Goal: Task Accomplishment & Management: Complete application form

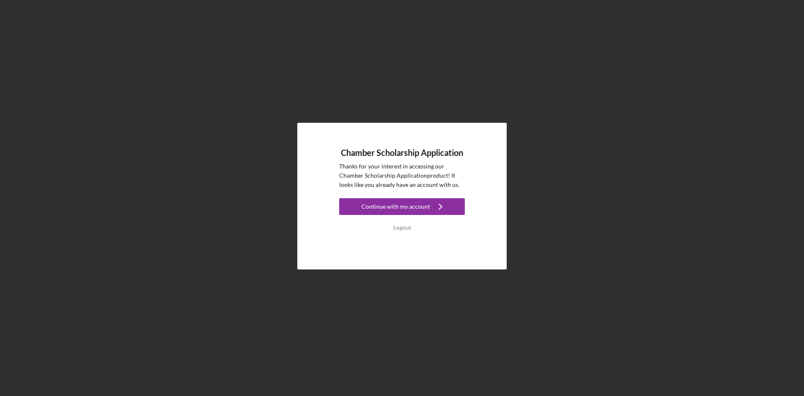
drag, startPoint x: 418, startPoint y: 207, endPoint x: 435, endPoint y: 212, distance: 18.1
click at [418, 207] on div "Continue with my account" at bounding box center [395, 206] width 69 height 17
click at [414, 232] on button "Logout" at bounding box center [402, 227] width 126 height 17
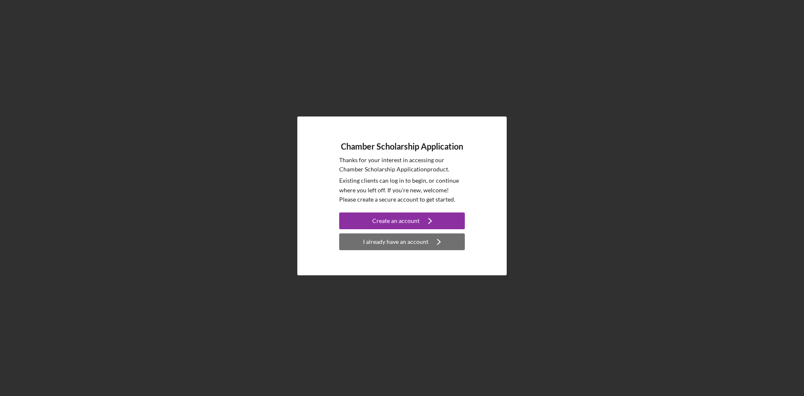
click at [399, 242] on div "I already have an account" at bounding box center [395, 241] width 65 height 17
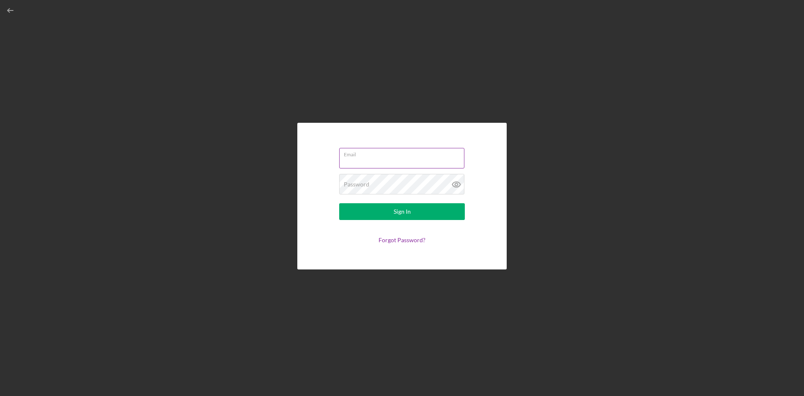
type input "[EMAIL_ADDRESS][DOMAIN_NAME]"
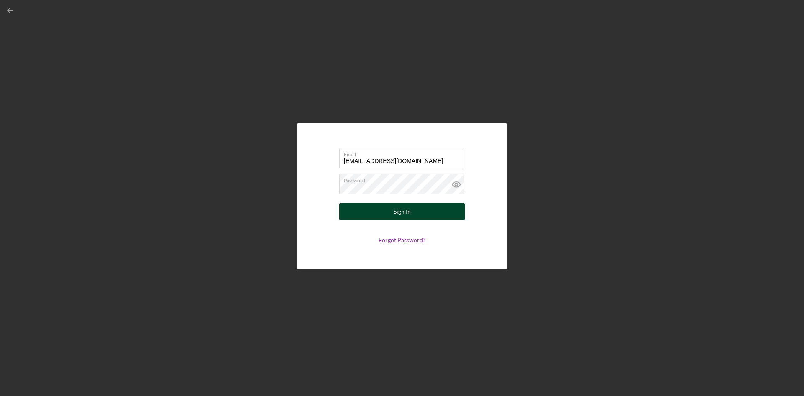
click at [411, 214] on button "Sign In" at bounding box center [402, 211] width 126 height 17
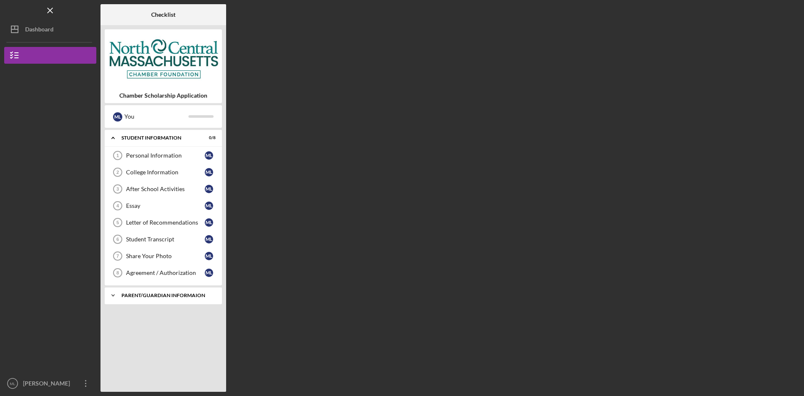
click at [141, 295] on div "Parent/Guardian Informaion" at bounding box center [166, 295] width 90 height 5
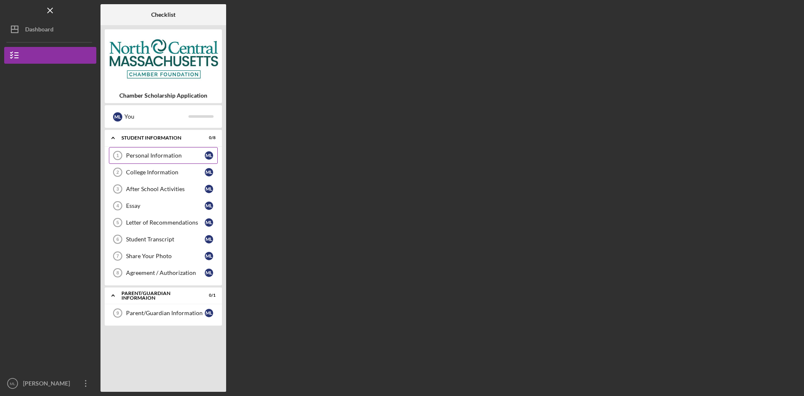
drag, startPoint x: 165, startPoint y: 154, endPoint x: 207, endPoint y: 156, distance: 41.9
click at [165, 155] on div "Personal Information" at bounding box center [165, 155] width 79 height 7
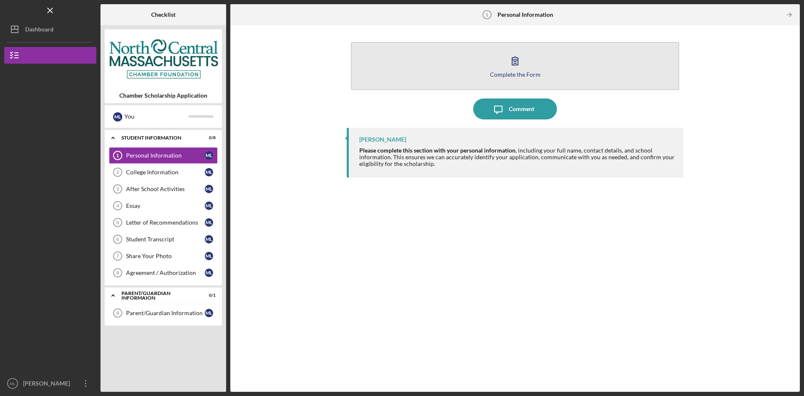
click at [584, 69] on button "Complete the Form Form" at bounding box center [515, 66] width 328 height 48
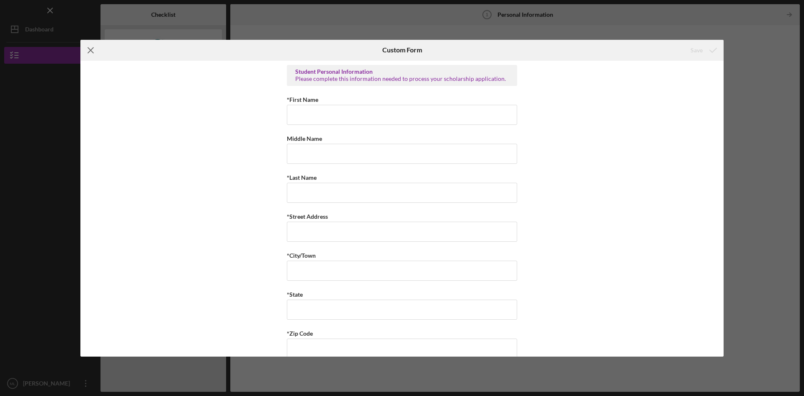
click at [94, 51] on icon "Icon/Menu Close" at bounding box center [90, 50] width 21 height 21
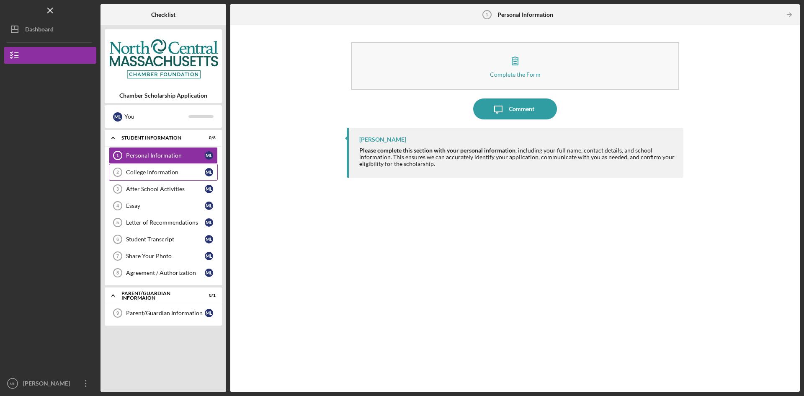
click at [152, 174] on div "College Information" at bounding box center [165, 172] width 79 height 7
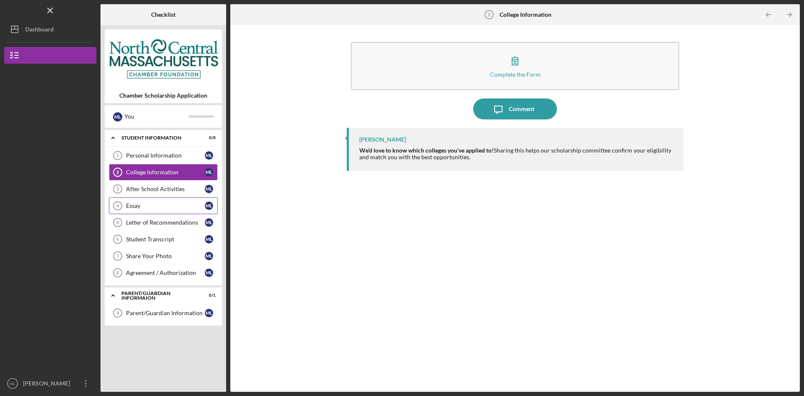
drag, startPoint x: 157, startPoint y: 192, endPoint x: 167, endPoint y: 205, distance: 16.4
click at [156, 193] on link "After School Activities 3 After School Activities M L" at bounding box center [163, 189] width 109 height 17
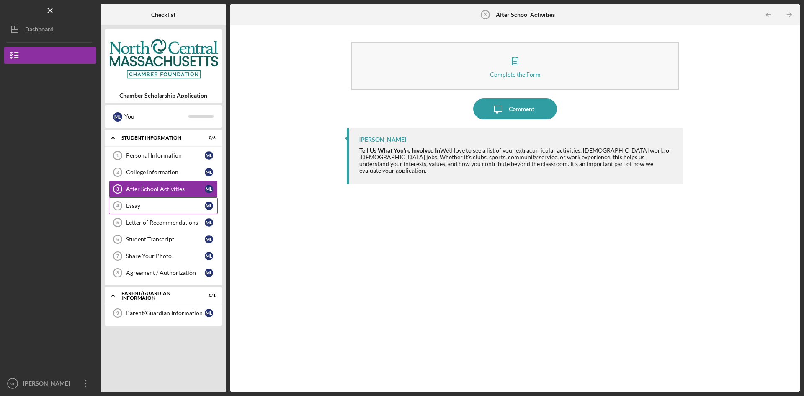
click at [157, 204] on div "Essay" at bounding box center [165, 205] width 79 height 7
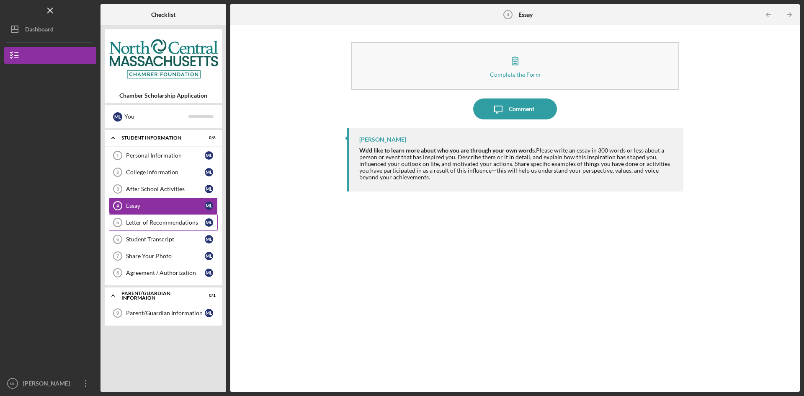
click at [161, 224] on div "Letter of Recommendations" at bounding box center [165, 222] width 79 height 7
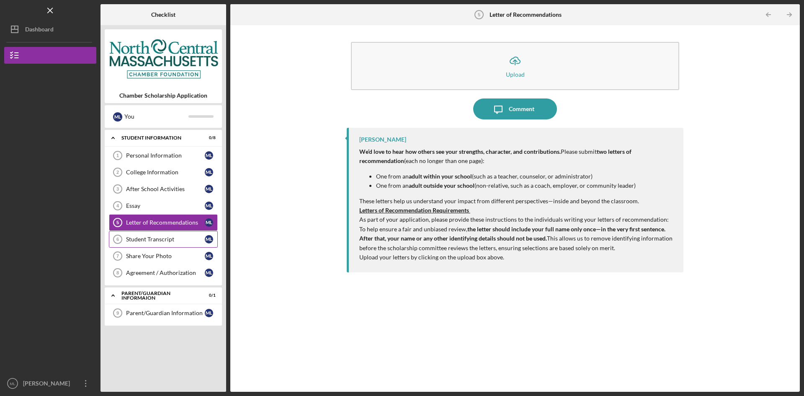
click at [141, 236] on div "Student Transcript" at bounding box center [165, 239] width 79 height 7
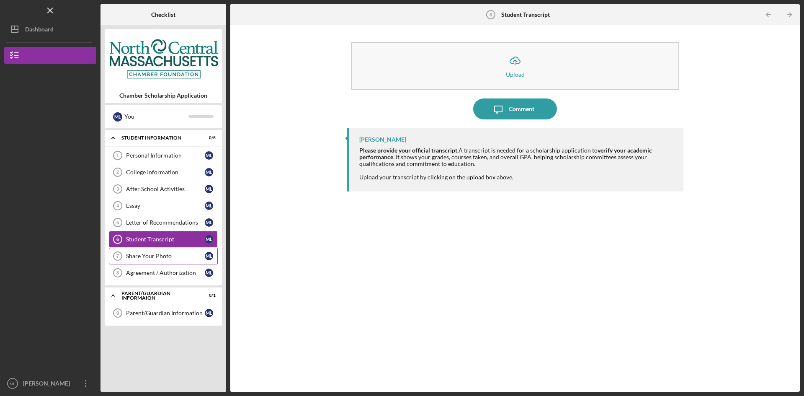
drag, startPoint x: 152, startPoint y: 256, endPoint x: 157, endPoint y: 258, distance: 5.4
click at [152, 256] on div "Share Your Photo" at bounding box center [165, 256] width 79 height 7
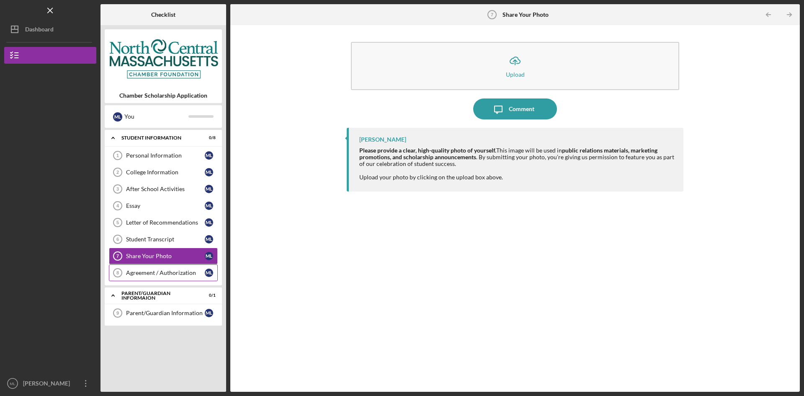
drag, startPoint x: 158, startPoint y: 273, endPoint x: 198, endPoint y: 272, distance: 40.2
click at [158, 273] on div "Agreement / Authorization" at bounding box center [165, 272] width 79 height 7
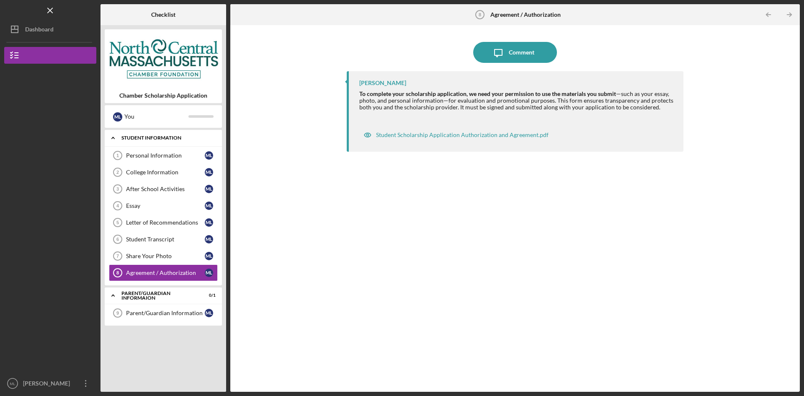
click at [117, 140] on icon "Icon/Expander" at bounding box center [113, 137] width 17 height 17
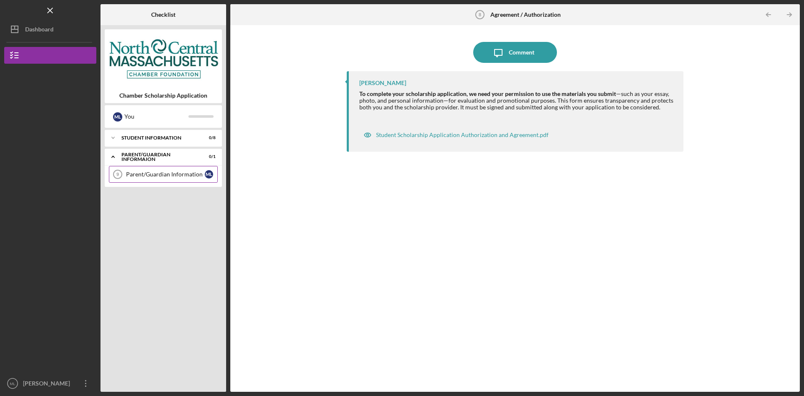
click at [143, 180] on link "Parent/Guardian Information 9 Parent/Guardian Information M L" at bounding box center [163, 174] width 109 height 17
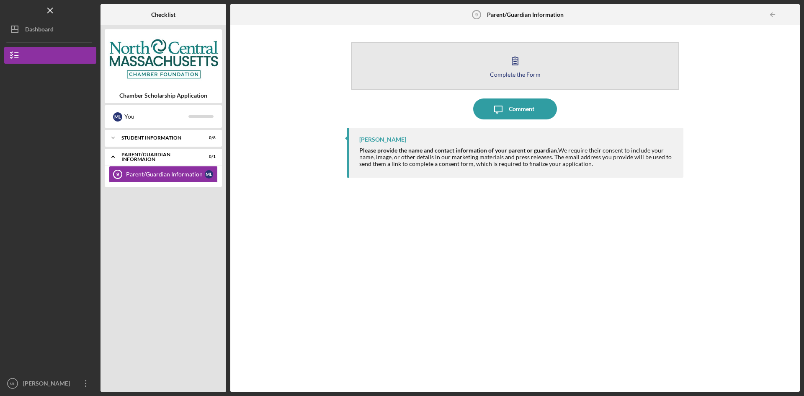
click at [563, 74] on button "Complete the Form Form" at bounding box center [515, 66] width 328 height 48
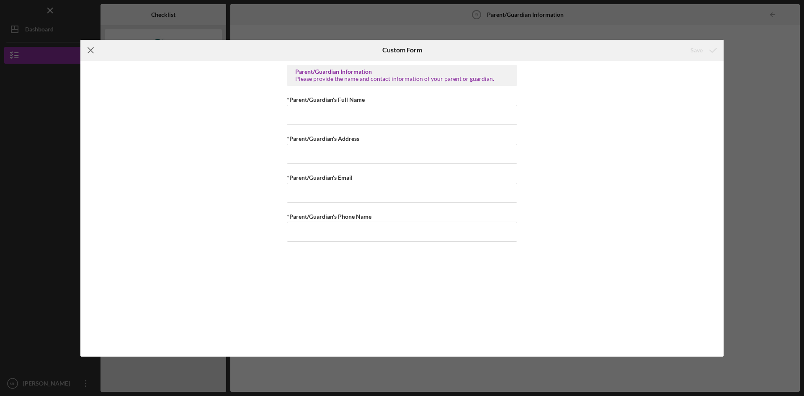
click at [95, 52] on icon "Icon/Menu Close" at bounding box center [90, 50] width 21 height 21
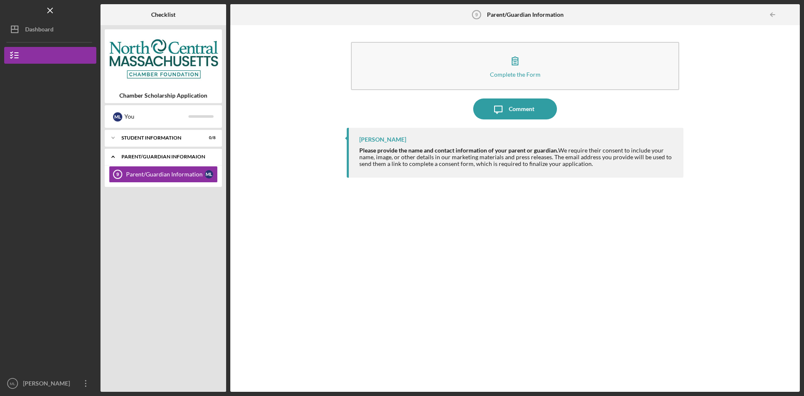
click at [117, 160] on icon "Icon/Expander" at bounding box center [113, 156] width 17 height 17
click at [158, 140] on div "Icon/Expander Student Information 0 / 8" at bounding box center [163, 137] width 117 height 17
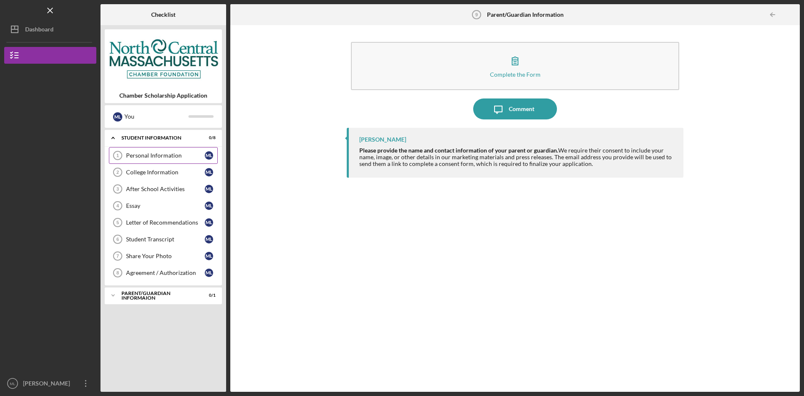
click at [185, 152] on div "Personal Information" at bounding box center [165, 155] width 79 height 7
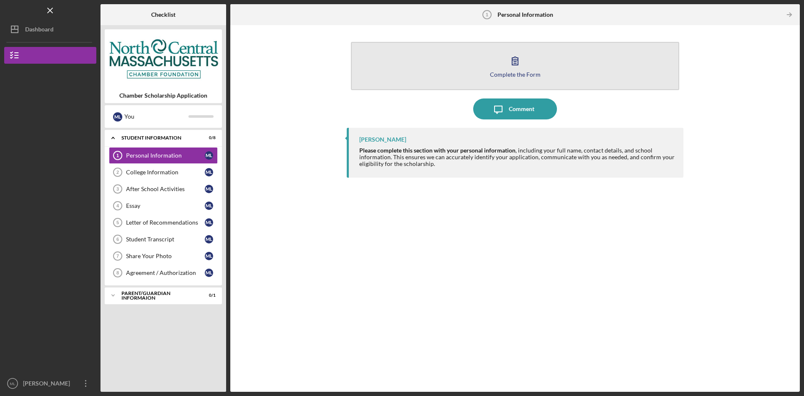
click at [511, 76] on div "Complete the Form" at bounding box center [515, 74] width 51 height 6
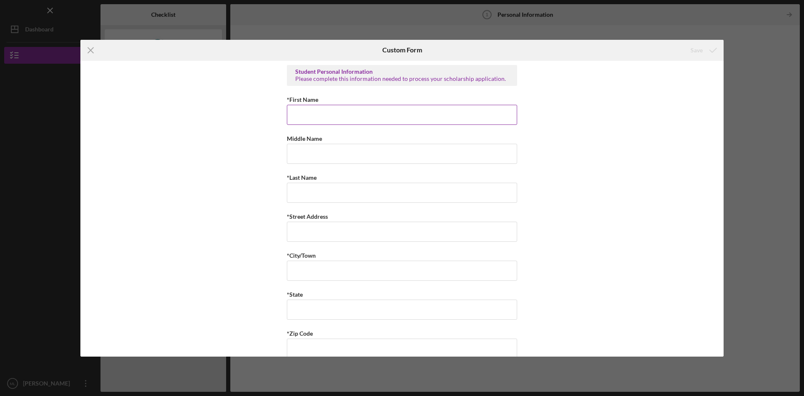
click at [410, 112] on input "*First Name" at bounding box center [402, 115] width 230 height 20
type input "B"
click at [311, 114] on input "[PERSON_NAME]" at bounding box center [402, 115] width 230 height 20
type input "[PERSON_NAME]"
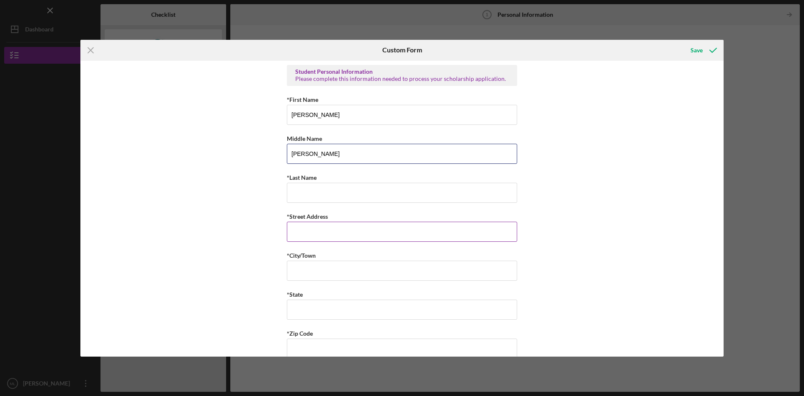
type input "[PERSON_NAME]"
type input "[STREET_ADDRESS]"
type input "Fitchburg"
type input "MA"
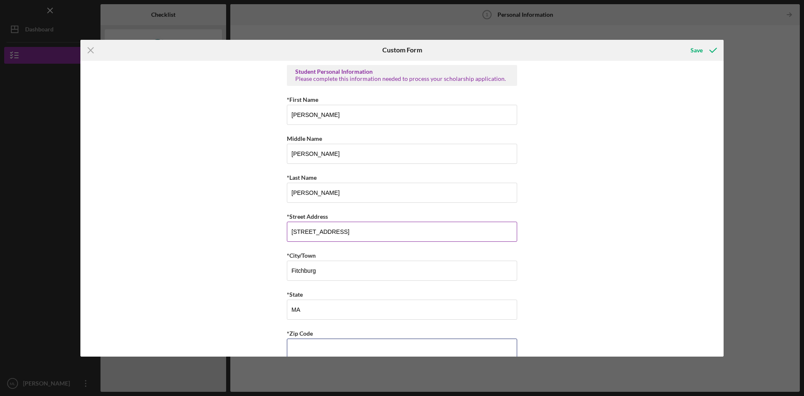
scroll to position [3, 0]
type input "1,420"
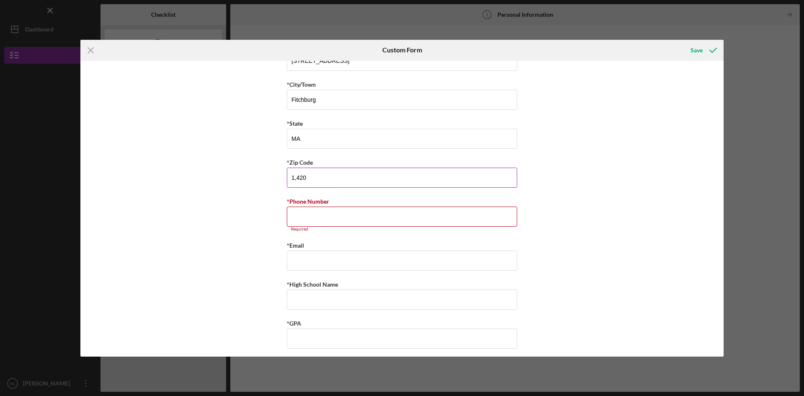
click at [369, 185] on input "1,420" at bounding box center [402, 178] width 230 height 20
drag, startPoint x: 316, startPoint y: 181, endPoint x: 276, endPoint y: 176, distance: 40.9
click at [276, 176] on div "Student Personal Information Please complete this information needed to process…" at bounding box center [401, 209] width 643 height 296
type input "1,420"
click at [333, 214] on input "*Phone Number" at bounding box center [402, 217] width 230 height 20
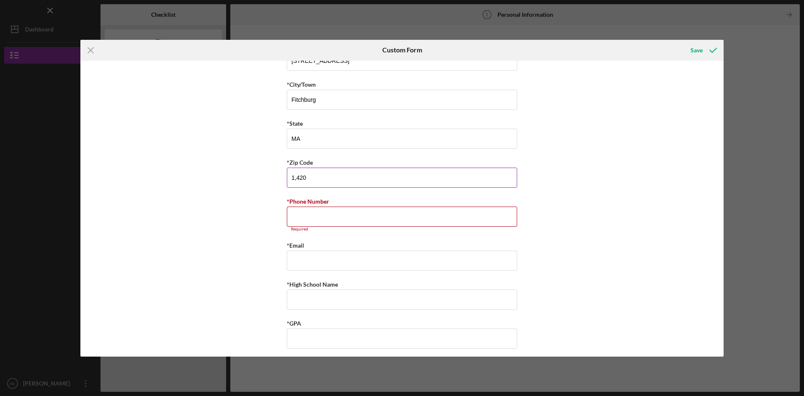
click at [340, 176] on input "1,420" at bounding box center [402, 178] width 230 height 20
drag, startPoint x: 341, startPoint y: 176, endPoint x: 277, endPoint y: 178, distance: 63.7
click at [277, 178] on div "Student Personal Information Please complete this information needed to process…" at bounding box center [401, 209] width 643 height 296
click at [382, 173] on input "*Zip Code" at bounding box center [402, 178] width 230 height 20
click at [318, 178] on input "1,420" at bounding box center [402, 178] width 230 height 20
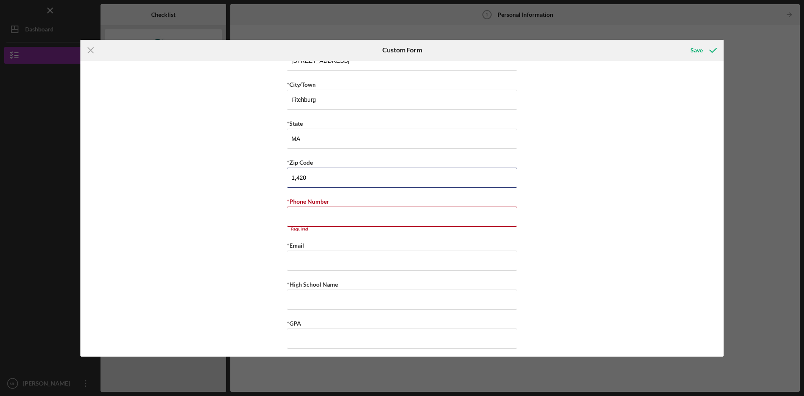
drag, startPoint x: 316, startPoint y: 178, endPoint x: 265, endPoint y: 180, distance: 51.1
click at [265, 180] on div "Student Personal Information Please complete this information needed to process…" at bounding box center [401, 209] width 643 height 296
type input "."
click at [323, 172] on input "0.14" at bounding box center [402, 178] width 230 height 20
type input "0"
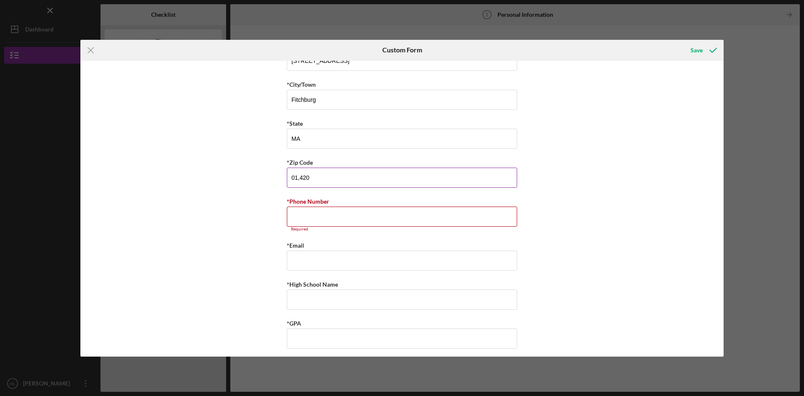
type input "1,420"
type input "[PHONE_NUMBER]"
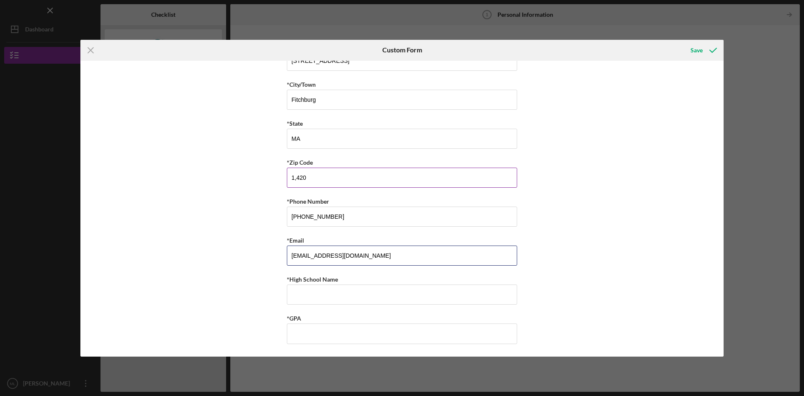
type input "[EMAIL_ADDRESS][DOMAIN_NAME]"
type input "[GEOGRAPHIC_DATA]"
type input "4.2"
click at [700, 54] on div "Save" at bounding box center [697, 50] width 12 height 17
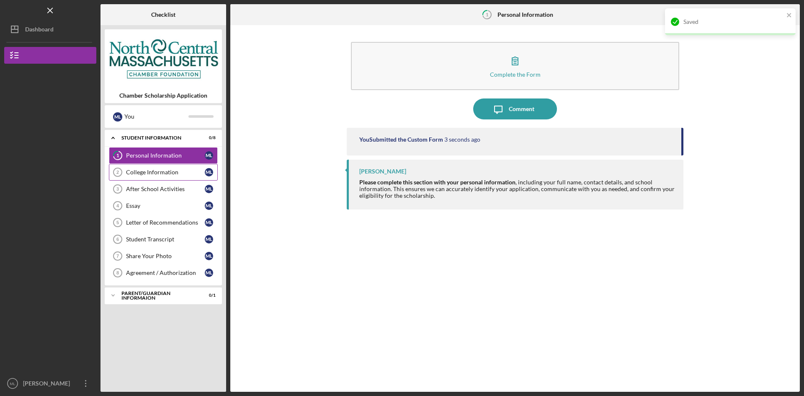
click at [177, 172] on div "College Information" at bounding box center [165, 172] width 79 height 7
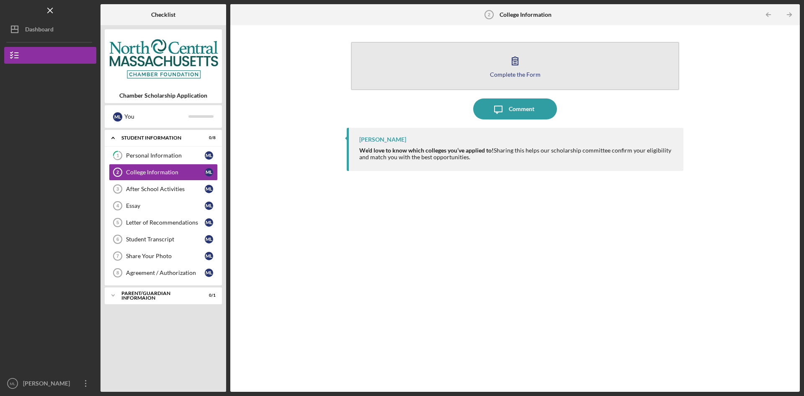
click at [476, 74] on button "Complete the Form Form" at bounding box center [515, 66] width 328 height 48
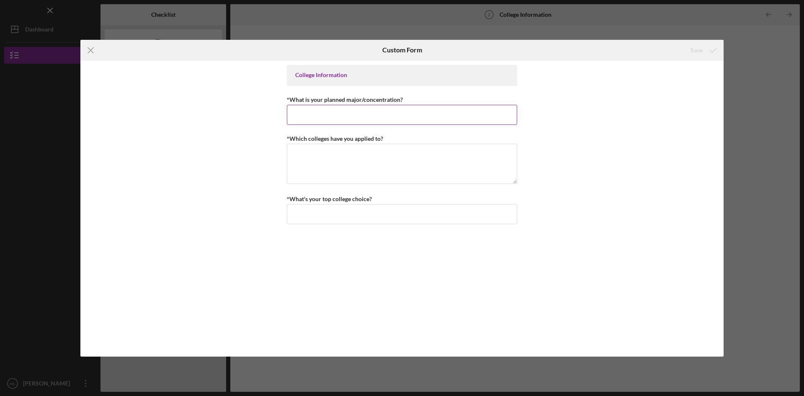
click at [423, 110] on input "*What is your planned major/concentration?" at bounding box center [402, 115] width 230 height 20
type input "Business Administration with a concentration in Accounting"
click at [399, 151] on textarea "*Which colleges have you applied to?" at bounding box center [402, 164] width 230 height 40
type textarea "U"
click at [371, 159] on textarea "*Which colleges have you applied to?" at bounding box center [402, 164] width 230 height 40
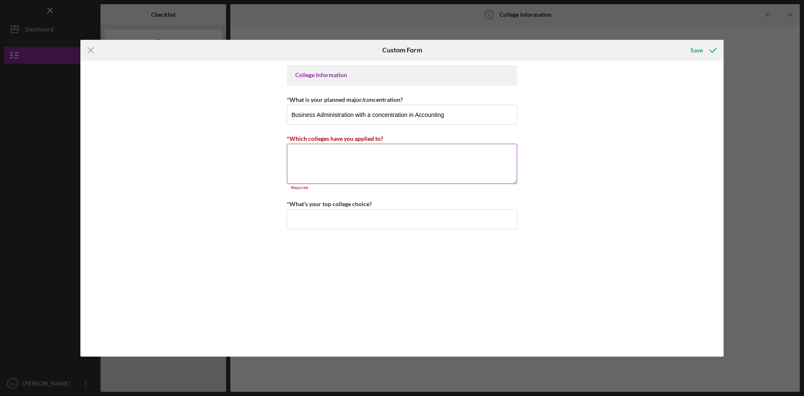
paste textarea "[GEOGRAPHIC_DATA] [GEOGRAPHIC_DATA] [GEOGRAPHIC_DATA] [US_STATE] Institute of T…"
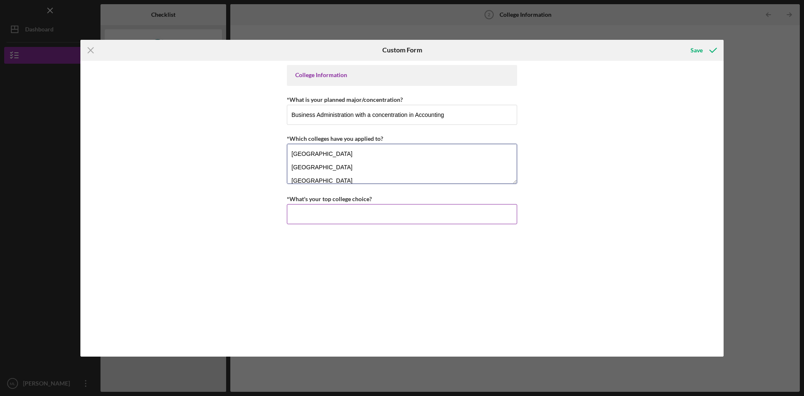
type textarea "[GEOGRAPHIC_DATA] [GEOGRAPHIC_DATA] [GEOGRAPHIC_DATA] [US_STATE] Institute of T…"
click at [340, 214] on input "*What's your top college choice?" at bounding box center [402, 214] width 230 height 20
click at [440, 214] on input "*What's your top college choice?" at bounding box center [402, 214] width 230 height 20
paste input "[GEOGRAPHIC_DATA]"
type input "[GEOGRAPHIC_DATA]"
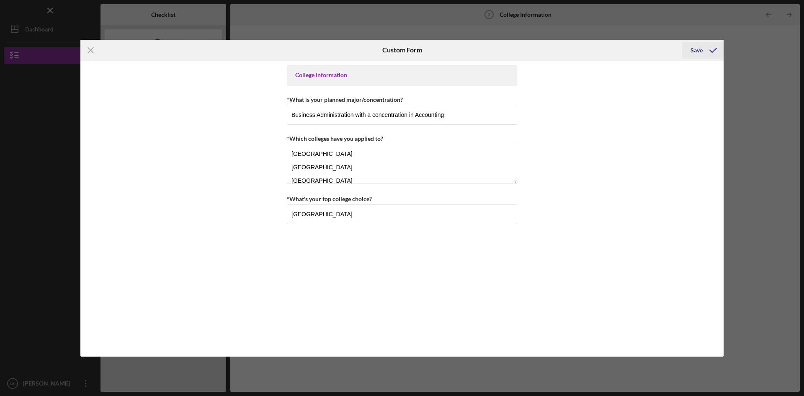
click at [700, 51] on div "Save" at bounding box center [697, 50] width 12 height 17
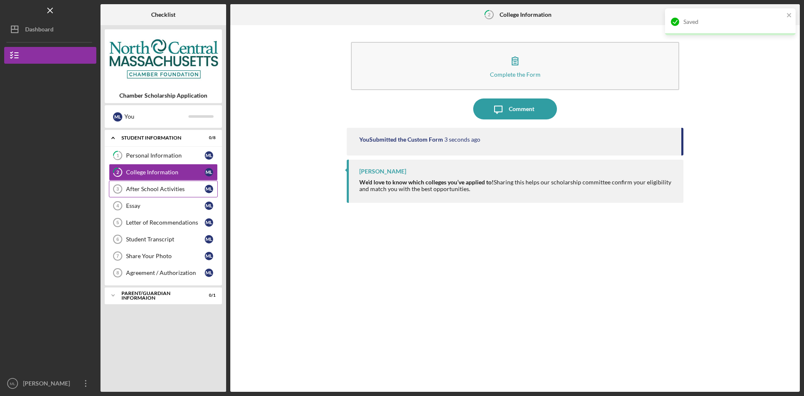
click at [167, 191] on div "After School Activities" at bounding box center [165, 189] width 79 height 7
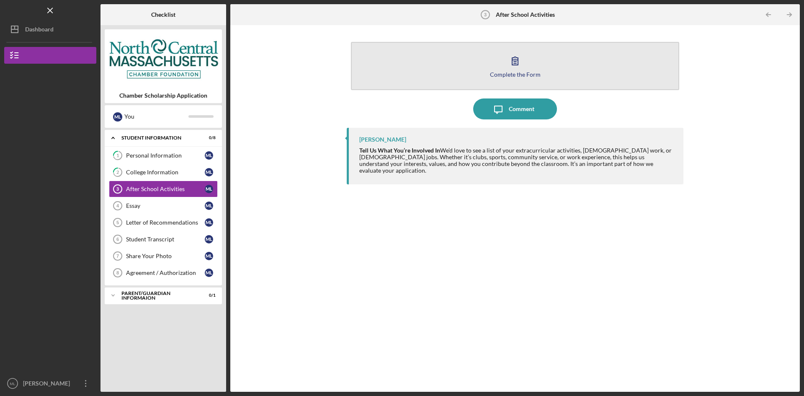
click at [517, 69] on icon "button" at bounding box center [515, 60] width 21 height 21
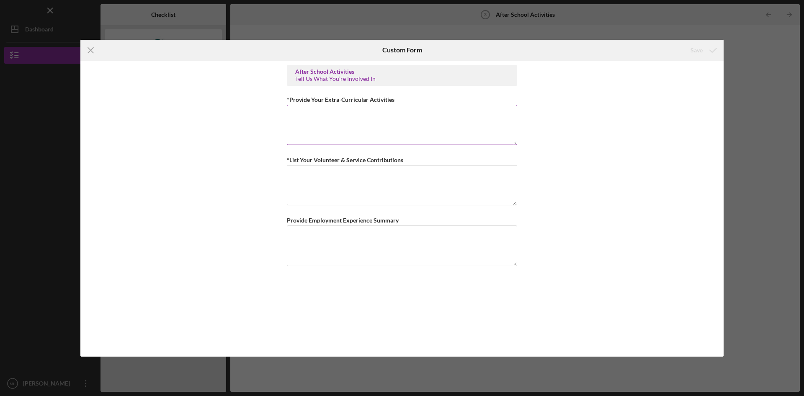
drag, startPoint x: 336, startPoint y: 106, endPoint x: 333, endPoint y: 122, distance: 16.9
click at [336, 106] on textarea "*Provide Your Extra-Curricular Activities" at bounding box center [402, 125] width 230 height 40
paste textarea "Student Council, Treasurer ([DATE]–[DATE]) – Managed budget for school events a…"
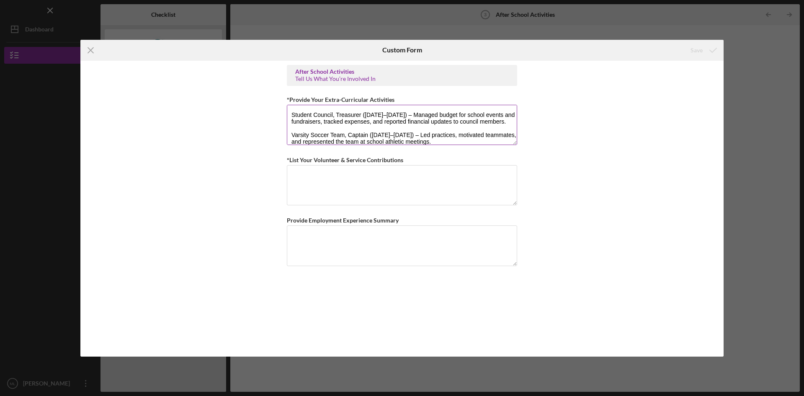
scroll to position [21, 0]
type textarea "Student Council, Treasurer ([DATE]–[DATE]) – Managed budget for school events a…"
click at [388, 204] on textarea "*List Your Volunteer & Service Contributions" at bounding box center [402, 185] width 230 height 40
paste textarea "Food Drive Organizer (2023) – Collected and donated over 300 items for the loca…"
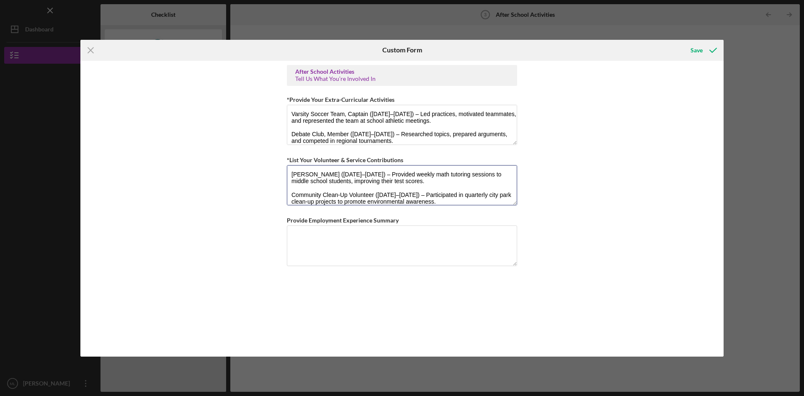
type textarea "Food Drive Organizer (2023) – Collected and donated over 300 items for the loca…"
click at [431, 238] on textarea "Provide Employment Experience Summary" at bounding box center [402, 245] width 230 height 40
paste textarea "Cashier, Market Basket (2022–present) – Process customer transactions, handle c…"
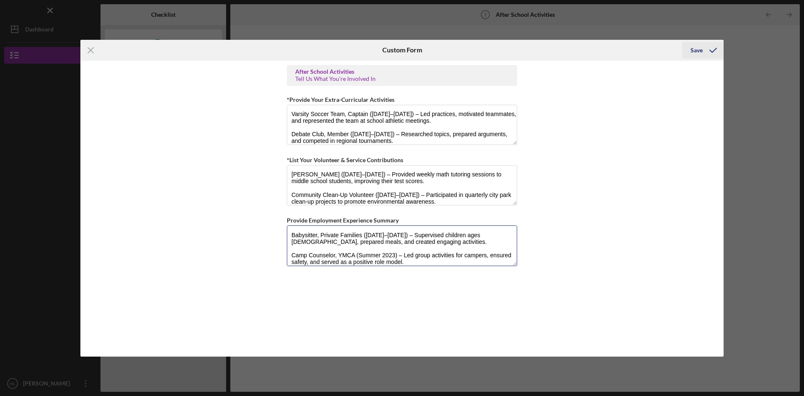
type textarea "Cashier, Market Basket (2022–present) – Process customer transactions, handle c…"
click at [702, 50] on div "Save" at bounding box center [697, 50] width 12 height 17
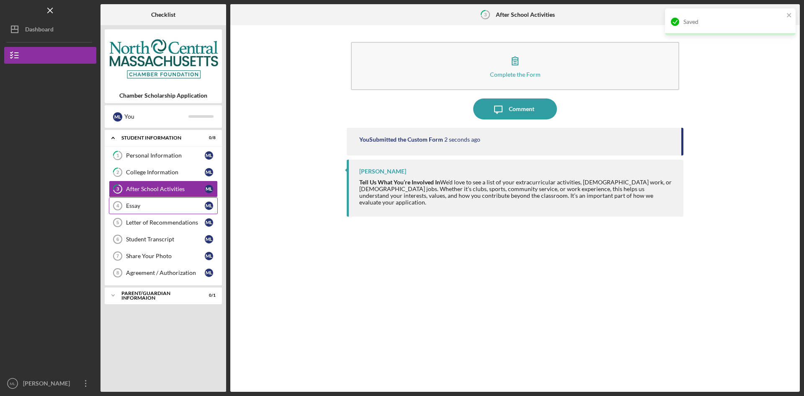
drag, startPoint x: 140, startPoint y: 208, endPoint x: 155, endPoint y: 209, distance: 14.3
click at [141, 208] on div "Essay" at bounding box center [165, 205] width 79 height 7
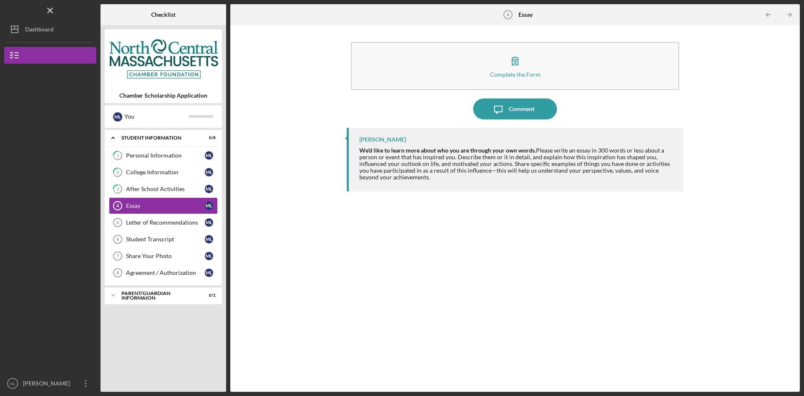
drag, startPoint x: 404, startPoint y: 180, endPoint x: 360, endPoint y: 153, distance: 51.2
click at [360, 153] on div "We’d like to learn more about who you are through your own words. Please write …" at bounding box center [517, 164] width 316 height 34
copy div "We’d like to learn more about who you are through your own words. Please write …"
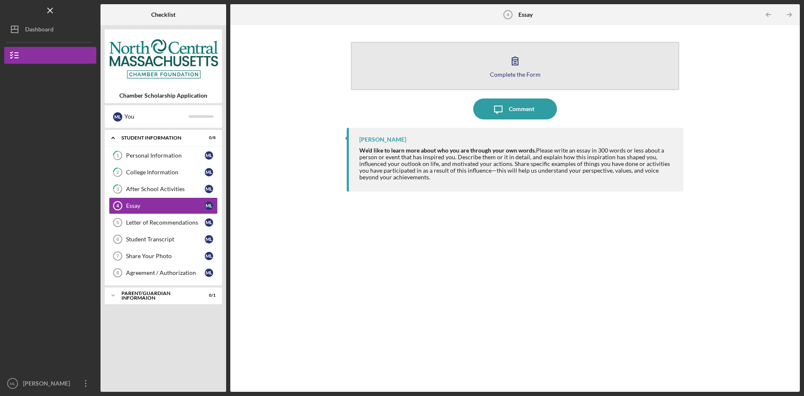
click at [478, 64] on button "Complete the Form Form" at bounding box center [515, 66] width 328 height 48
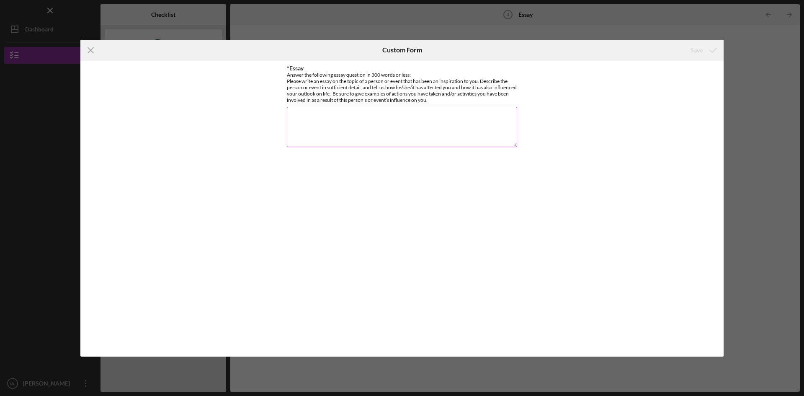
click at [395, 129] on textarea "*Essay" at bounding box center [402, 127] width 230 height 40
paste textarea "Lor ip dol sita consectet adipis el se doei te in utlaboreetd. Mag aliq en adm …"
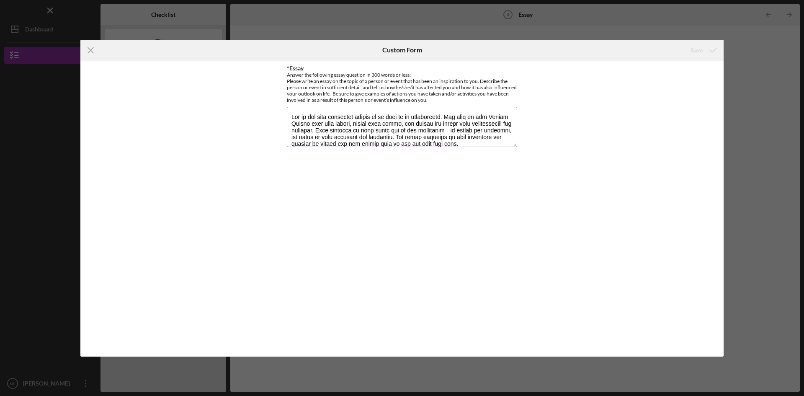
scroll to position [149, 0]
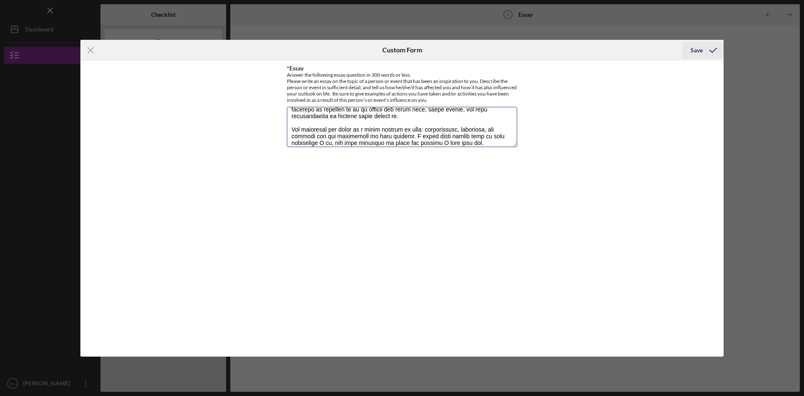
type textarea "Lor ip dol sita consectet adipis el se doei te in utlaboreetd. Mag aliq en adm …"
click at [704, 53] on icon "submit" at bounding box center [713, 50] width 21 height 21
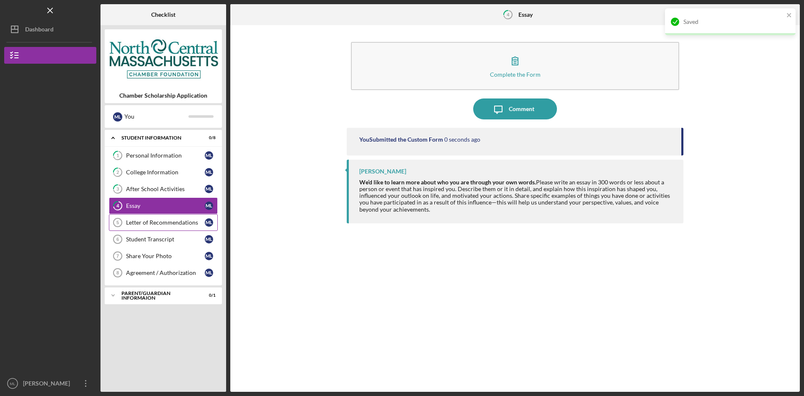
click at [163, 223] on div "Letter of Recommendations" at bounding box center [165, 222] width 79 height 7
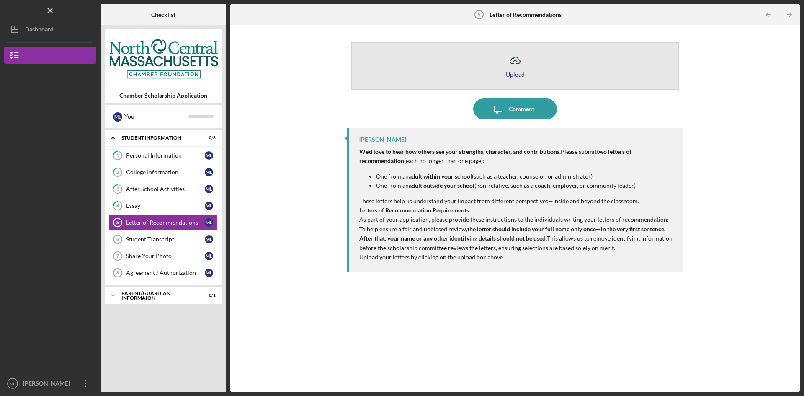
click at [532, 70] on button "Icon/Upload Upload" at bounding box center [515, 66] width 328 height 48
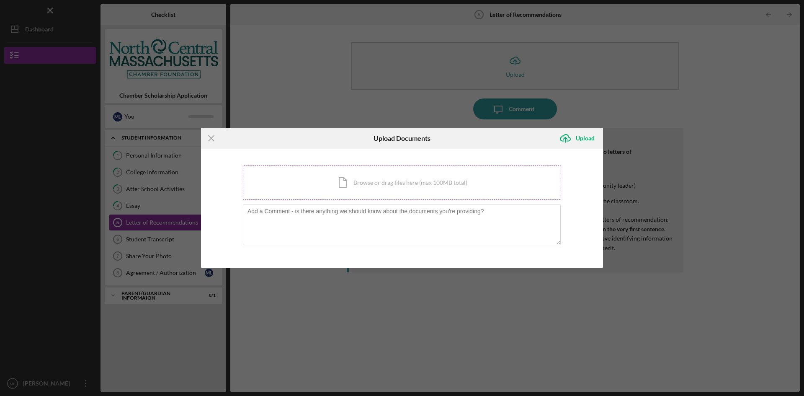
click at [437, 172] on div "Icon/Document Browse or drag files here (max 100MB total) Tap to choose files o…" at bounding box center [402, 182] width 318 height 34
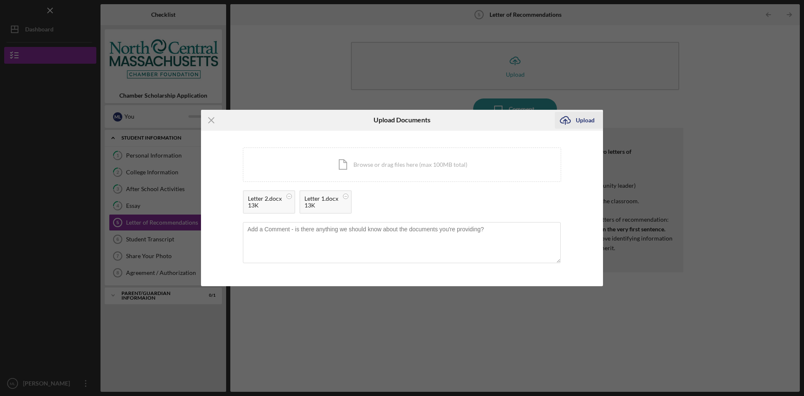
click at [578, 122] on div "Upload" at bounding box center [585, 120] width 19 height 17
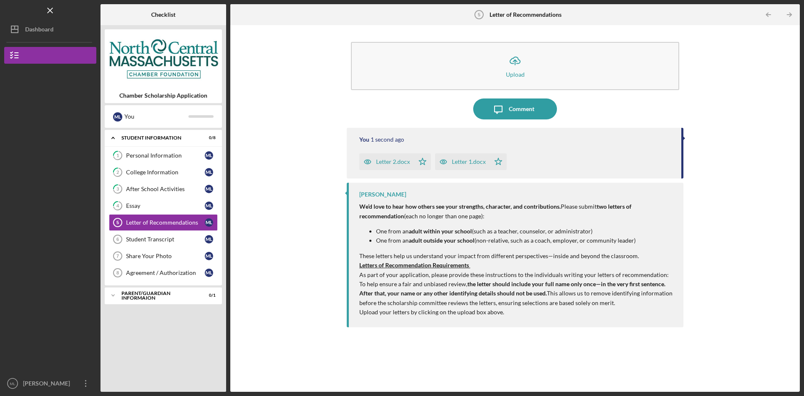
click at [384, 163] on div "Letter 2.docx" at bounding box center [393, 161] width 34 height 7
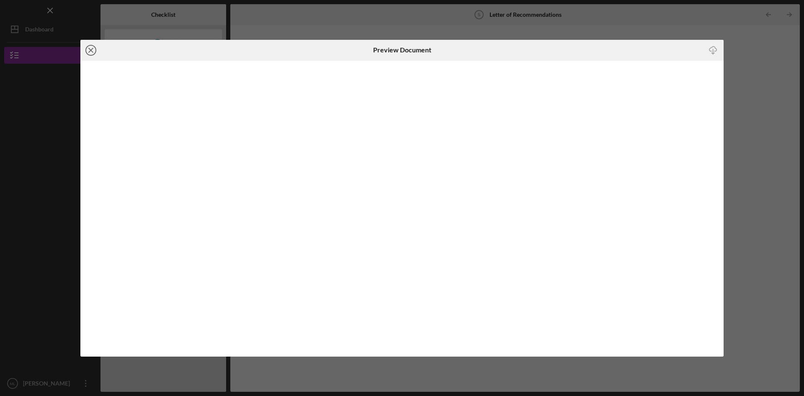
click at [87, 50] on icon "Icon/Close" at bounding box center [90, 50] width 21 height 21
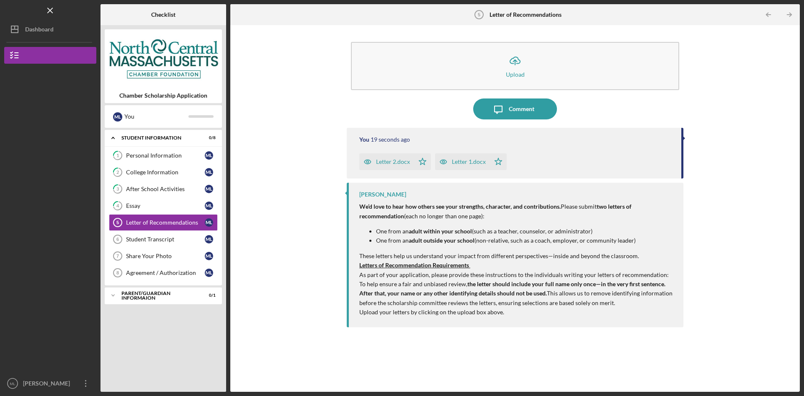
click at [475, 158] on div "Letter 1.docx" at bounding box center [462, 161] width 55 height 17
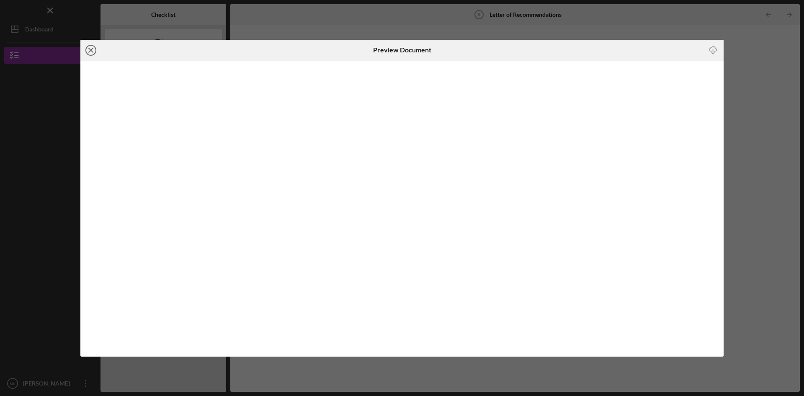
click at [93, 50] on icon "Icon/Close" at bounding box center [90, 50] width 21 height 21
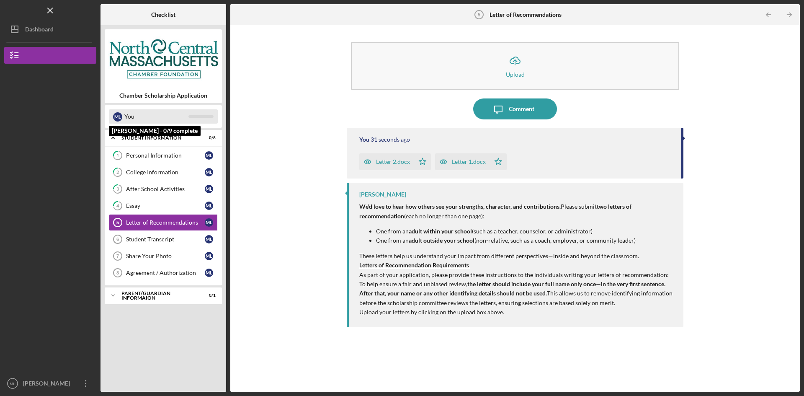
click at [129, 111] on div "You" at bounding box center [156, 116] width 64 height 14
drag, startPoint x: 142, startPoint y: 118, endPoint x: 156, endPoint y: 125, distance: 15.7
click at [143, 118] on div "You" at bounding box center [156, 116] width 64 height 14
click at [152, 115] on div "You" at bounding box center [156, 116] width 64 height 14
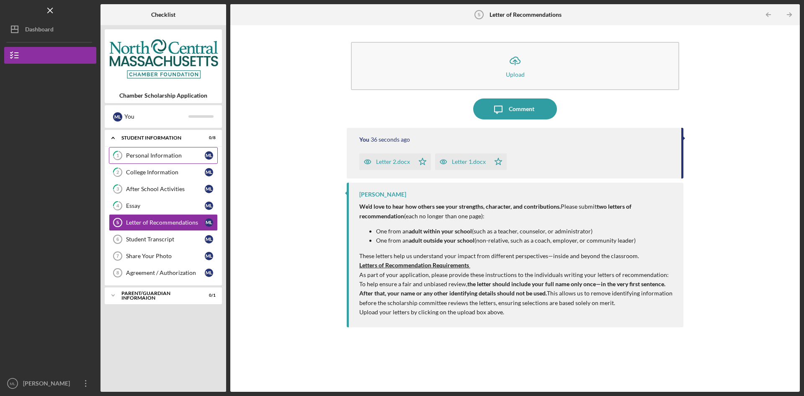
click at [145, 157] on div "Personal Information" at bounding box center [165, 155] width 79 height 7
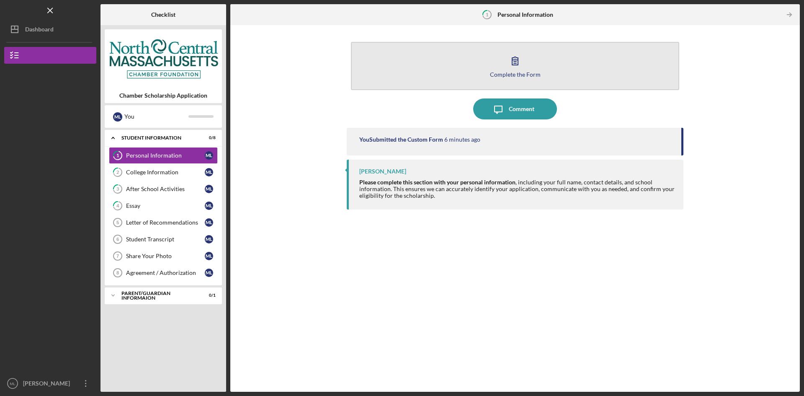
click at [467, 78] on button "Complete the Form Form" at bounding box center [515, 66] width 328 height 48
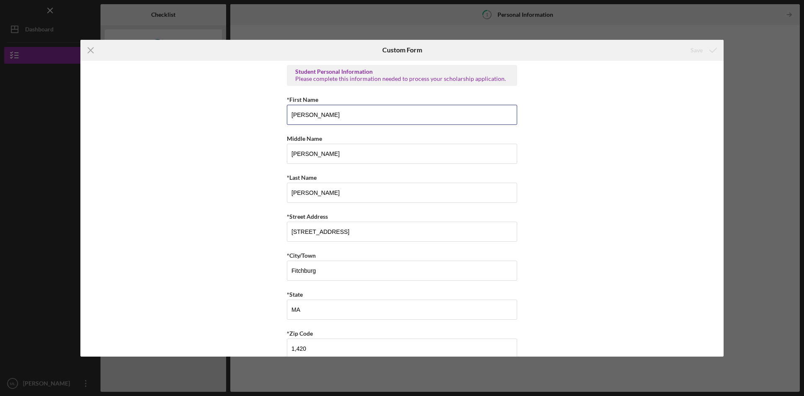
drag, startPoint x: 350, startPoint y: 115, endPoint x: 252, endPoint y: 122, distance: 98.3
click at [252, 122] on div "Student Personal Information Please complete this information needed to process…" at bounding box center [401, 209] width 643 height 296
type input "[PERSON_NAME]"
click at [700, 50] on div "Save" at bounding box center [697, 50] width 12 height 17
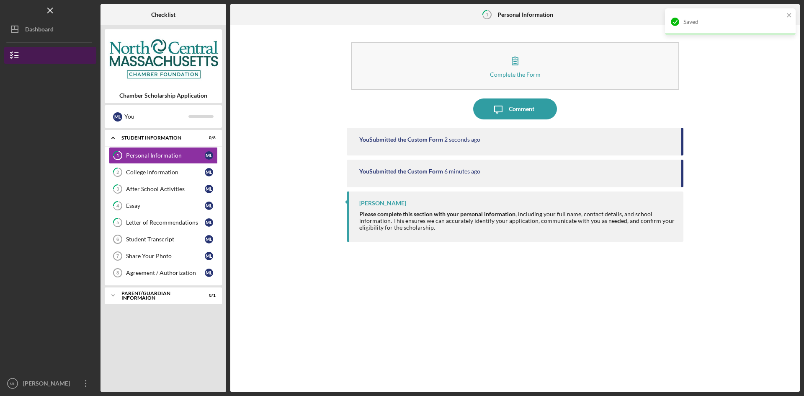
click at [89, 49] on button "Chamber Scholarship Application" at bounding box center [50, 55] width 92 height 17
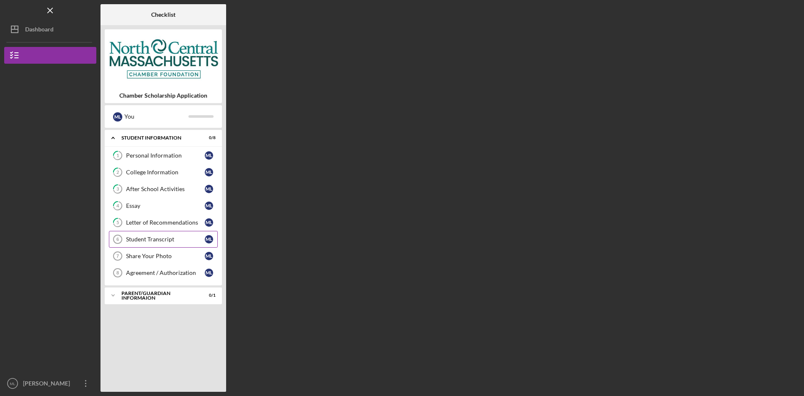
click at [151, 236] on link "Student Transcript 6 Student Transcript M L" at bounding box center [163, 239] width 109 height 17
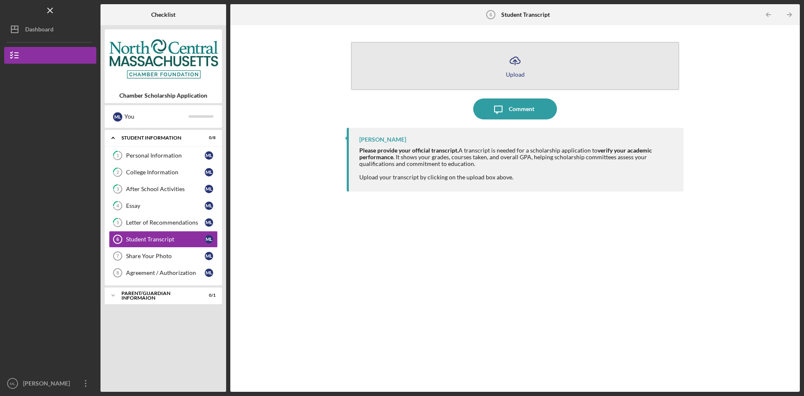
click at [533, 66] on button "Icon/Upload Upload" at bounding box center [515, 66] width 328 height 48
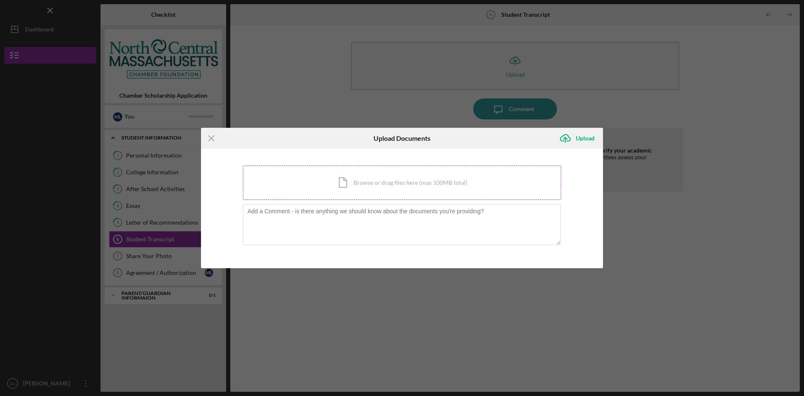
click at [395, 181] on div "Icon/Document Browse or drag files here (max 100MB total) Tap to choose files o…" at bounding box center [402, 182] width 318 height 34
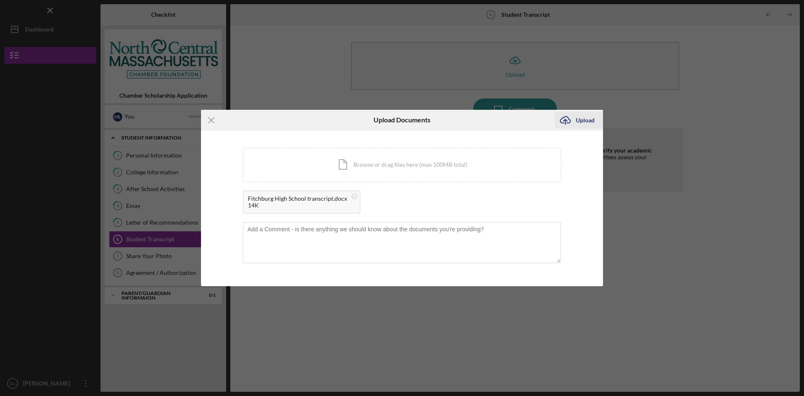
click at [575, 121] on icon "Icon/Upload" at bounding box center [565, 120] width 21 height 21
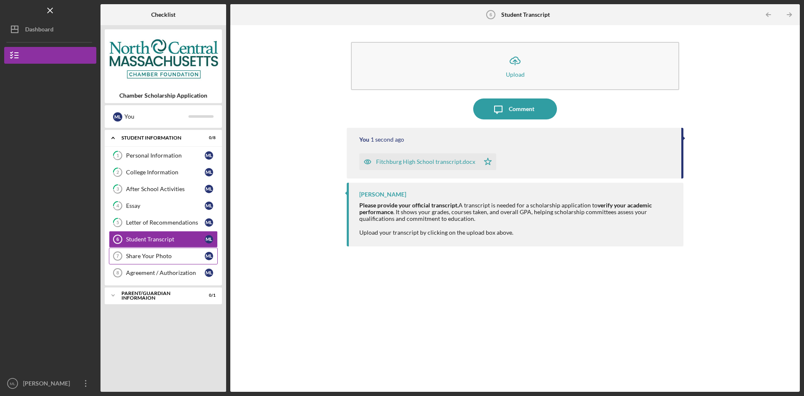
click at [143, 259] on div "Share Your Photo" at bounding box center [165, 256] width 79 height 7
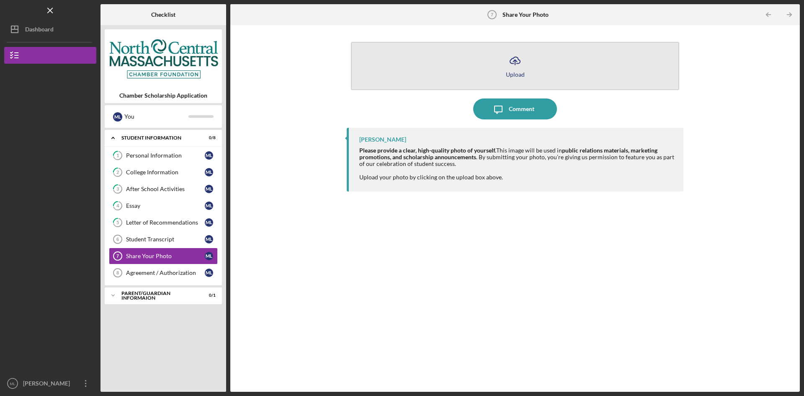
click at [475, 67] on button "Icon/Upload Upload" at bounding box center [515, 66] width 328 height 48
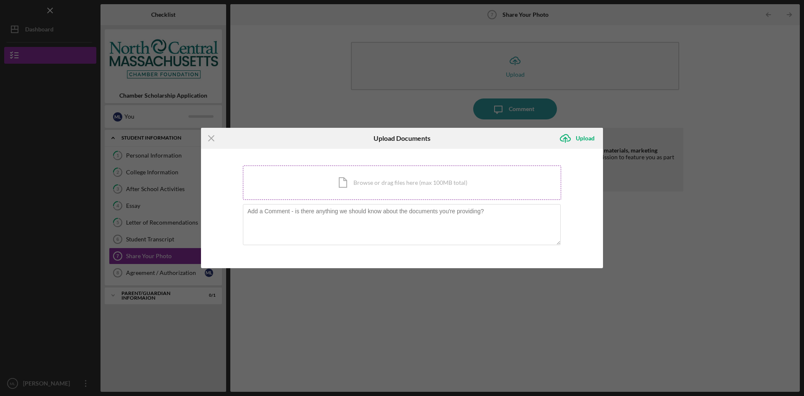
click at [348, 192] on div "Icon/Document Browse or drag files here (max 100MB total) Tap to choose files o…" at bounding box center [402, 182] width 318 height 34
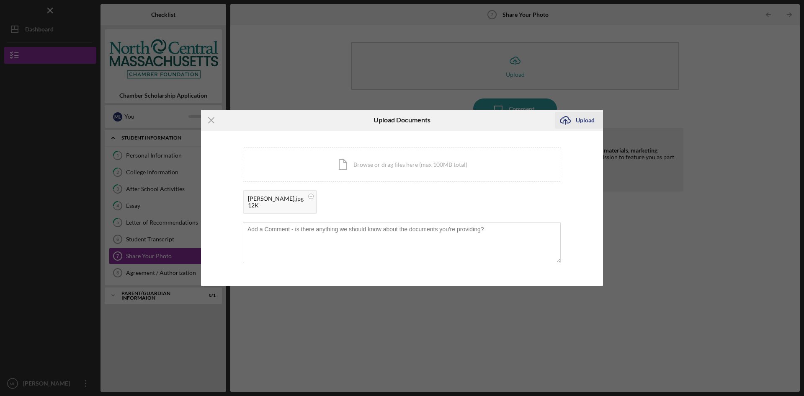
click at [572, 117] on icon "Icon/Upload" at bounding box center [565, 120] width 21 height 21
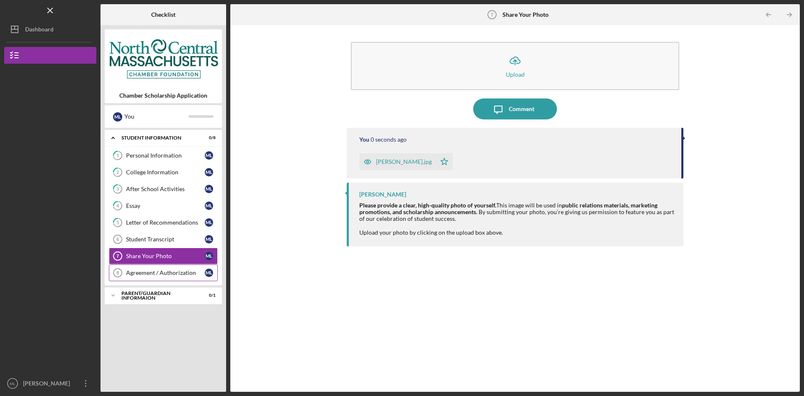
drag, startPoint x: 168, startPoint y: 273, endPoint x: 187, endPoint y: 274, distance: 19.3
click at [168, 273] on div "Agreement / Authorization" at bounding box center [165, 272] width 79 height 7
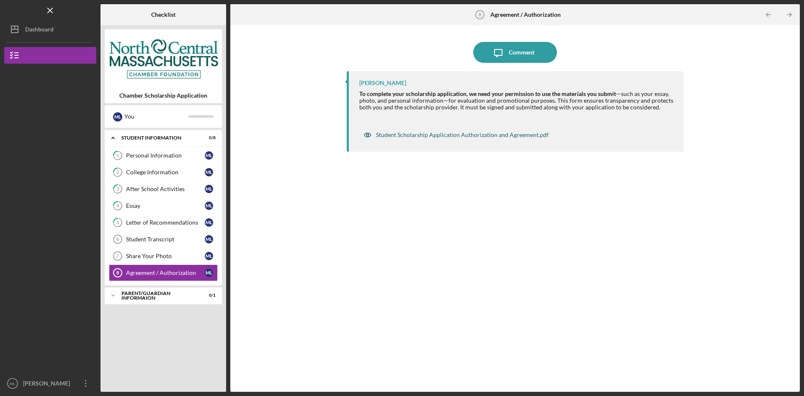
click at [496, 135] on div "Student Scholarship Application Authorization and Agreement.pdf" at bounding box center [462, 135] width 173 height 7
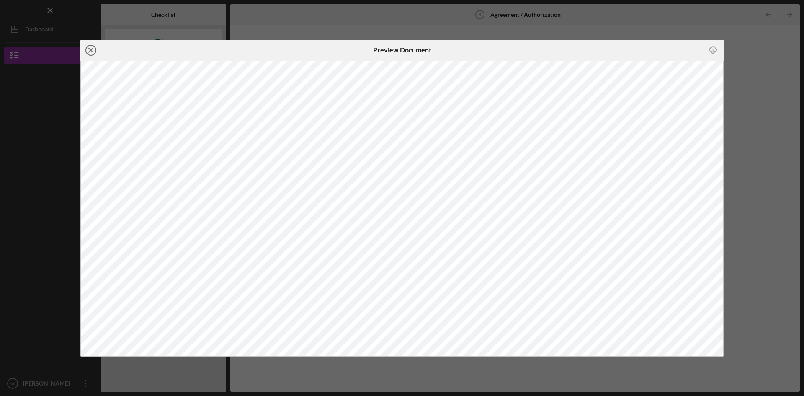
click at [86, 52] on circle at bounding box center [91, 50] width 10 height 10
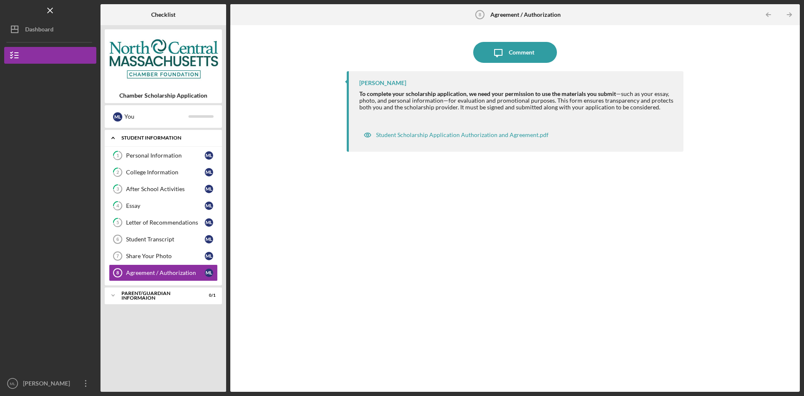
click at [125, 143] on div "Icon/Expander Student Information 0 / 8" at bounding box center [163, 137] width 117 height 17
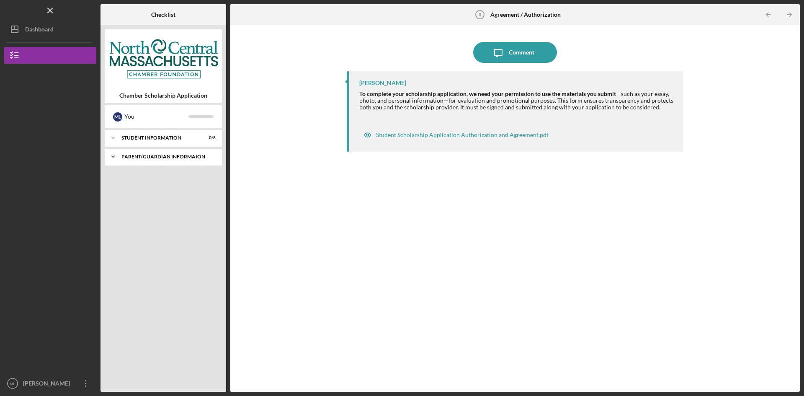
click at [125, 158] on div "Parent/Guardian Informaion" at bounding box center [166, 156] width 90 height 5
click at [156, 174] on div "Parent/Guardian Information" at bounding box center [165, 174] width 79 height 7
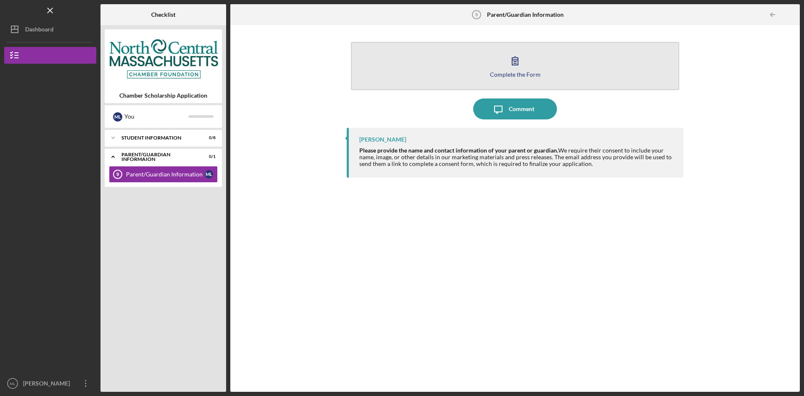
click at [443, 70] on button "Complete the Form Form" at bounding box center [515, 66] width 328 height 48
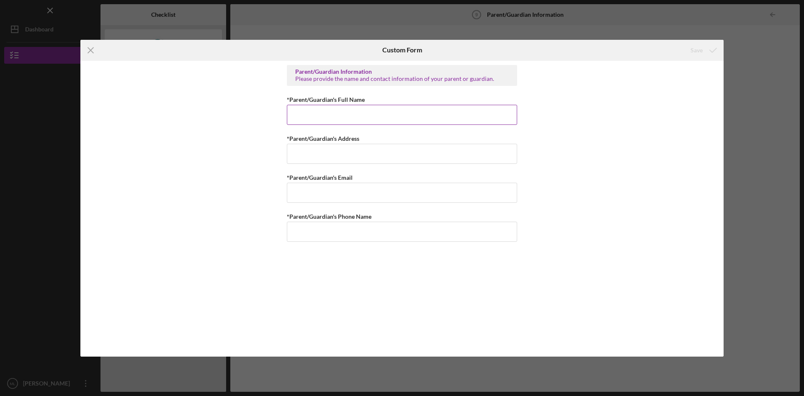
click at [363, 115] on input "*Parent/Guardian's Full Name" at bounding box center [402, 115] width 230 height 20
type input "B"
type input "M"
type input "L"
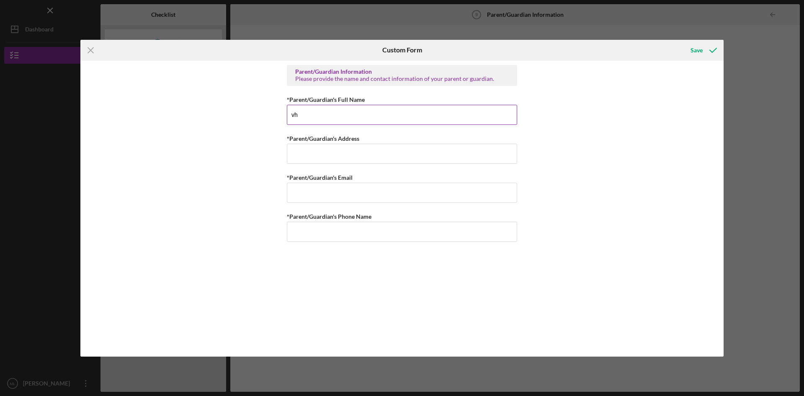
type input "v"
type input "[PERSON_NAME]"
type input "c"
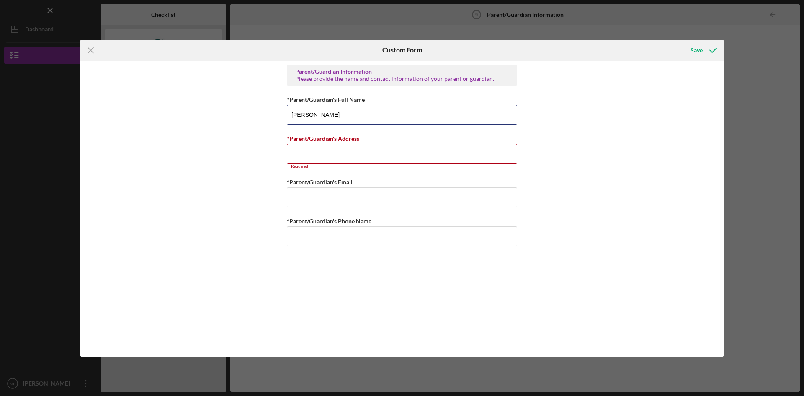
drag, startPoint x: 363, startPoint y: 115, endPoint x: 268, endPoint y: 110, distance: 95.2
click at [268, 110] on div "Parent/Guardian Information Please provide the name and contact information of …" at bounding box center [401, 209] width 643 height 296
click at [351, 158] on input "*Parent/Guardian's Address" at bounding box center [402, 154] width 230 height 20
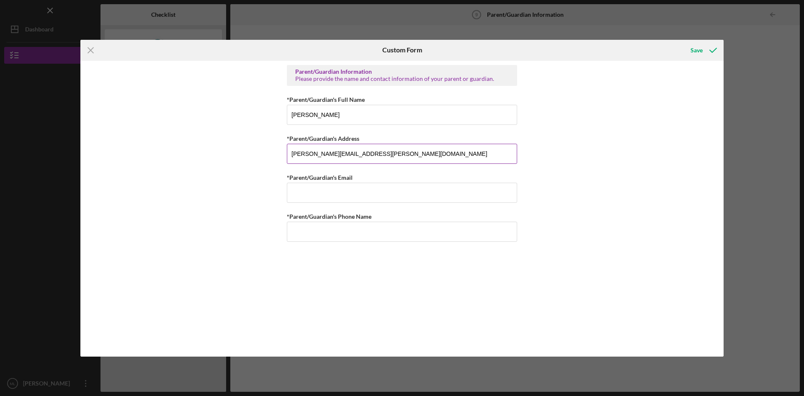
type input "[PERSON_NAME][EMAIL_ADDRESS][PERSON_NAME][DOMAIN_NAME]"
drag, startPoint x: 372, startPoint y: 154, endPoint x: 212, endPoint y: 159, distance: 160.9
click at [213, 158] on div "Parent/Guardian Information Please provide the name and contact information of …" at bounding box center [401, 209] width 643 height 296
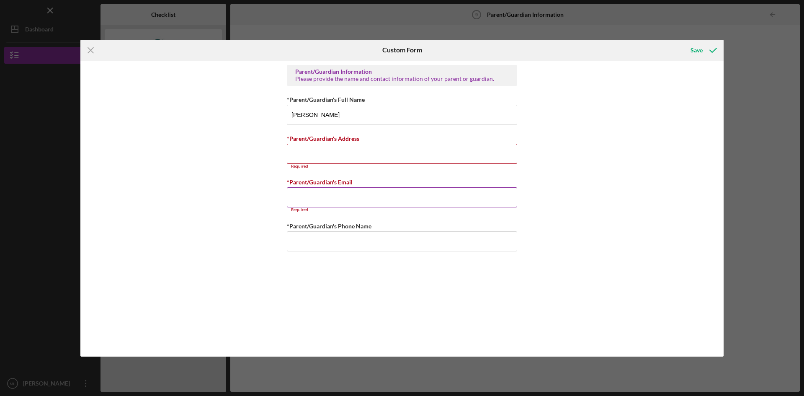
click at [319, 197] on input "*Parent/Guardian's Email" at bounding box center [402, 197] width 230 height 20
paste input "[PERSON_NAME][EMAIL_ADDRESS][PERSON_NAME][DOMAIN_NAME]"
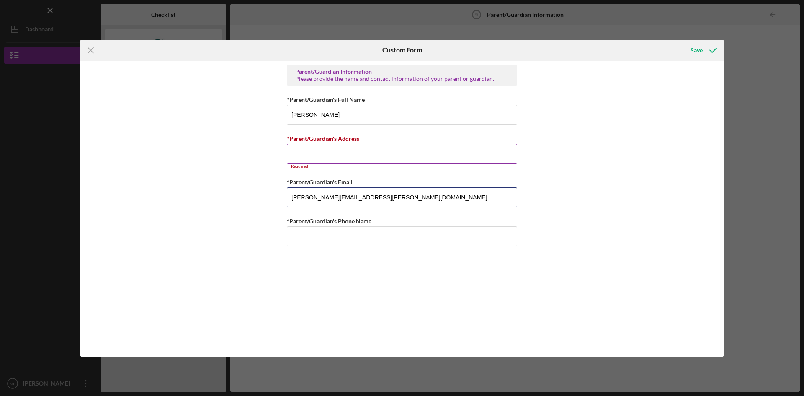
type input "[PERSON_NAME][EMAIL_ADDRESS][PERSON_NAME][DOMAIN_NAME]"
click at [318, 156] on input "*Parent/Guardian's Address" at bounding box center [402, 154] width 230 height 20
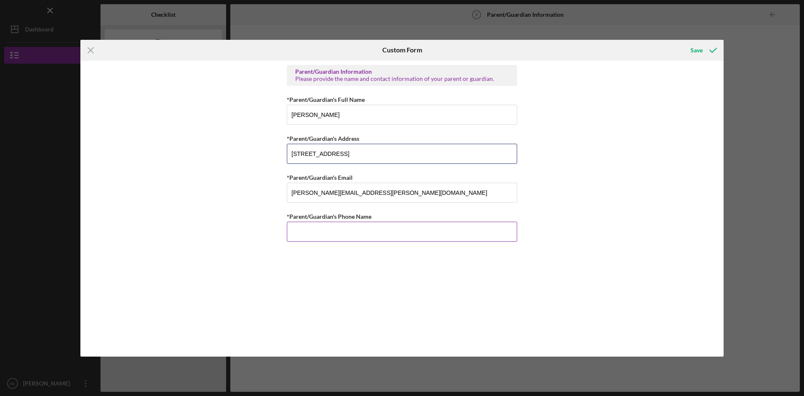
type input "[STREET_ADDRESS]"
click at [325, 225] on input "*Parent/Guardian's Phone Name" at bounding box center [402, 232] width 230 height 20
click at [308, 234] on input "[PHONE_NUMBER]" at bounding box center [402, 232] width 230 height 20
type input "[PHONE_NUMBER]"
drag, startPoint x: 446, startPoint y: 291, endPoint x: 448, endPoint y: 284, distance: 7.0
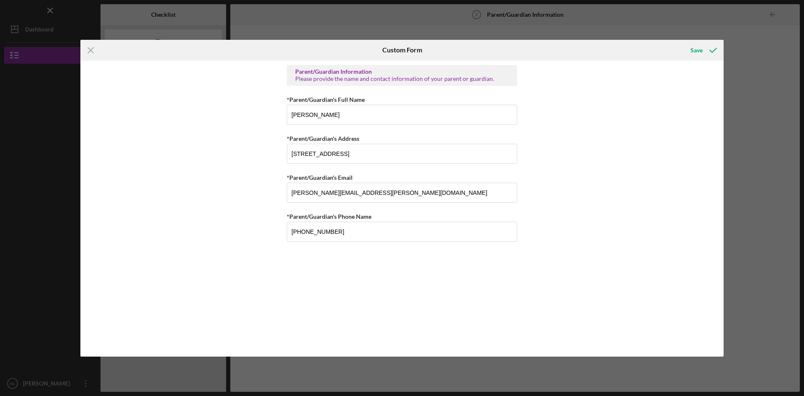
click at [448, 290] on div "Parent/Guardian Information Please provide the name and contact information of …" at bounding box center [402, 208] width 230 height 287
click at [694, 47] on div "Save" at bounding box center [697, 50] width 12 height 17
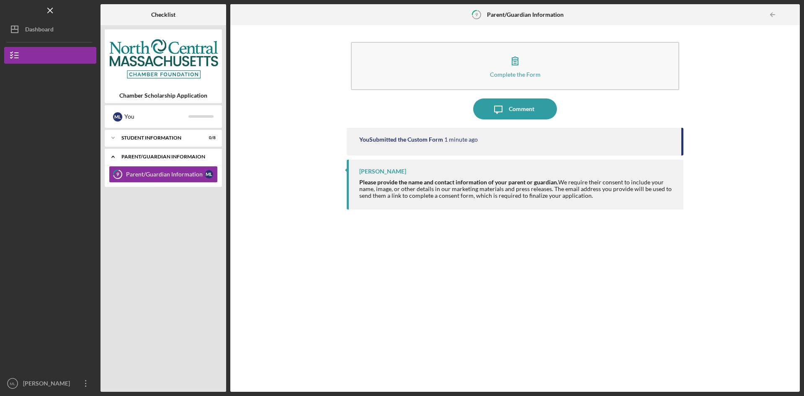
drag, startPoint x: 111, startPoint y: 157, endPoint x: 121, endPoint y: 160, distance: 10.4
click at [111, 157] on icon "Icon/Expander" at bounding box center [113, 156] width 17 height 17
